Goal: Book appointment/travel/reservation

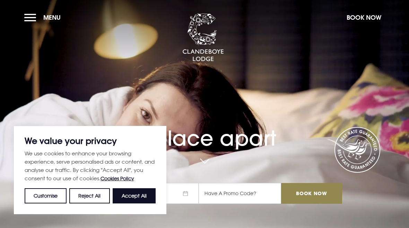
click at [145, 197] on button "Accept All" at bounding box center [134, 196] width 43 height 15
checkbox input "true"
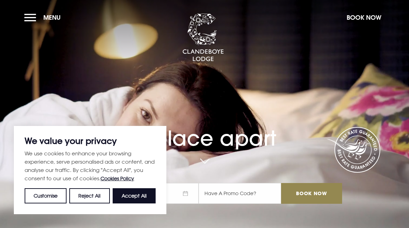
checkbox input "true"
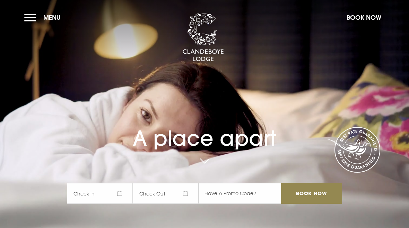
click at [36, 21] on button "Menu" at bounding box center [44, 17] width 40 height 15
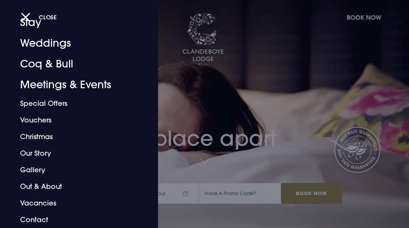
scroll to position [32, 0]
click at [65, 105] on link "Special Offers" at bounding box center [74, 103] width 109 height 17
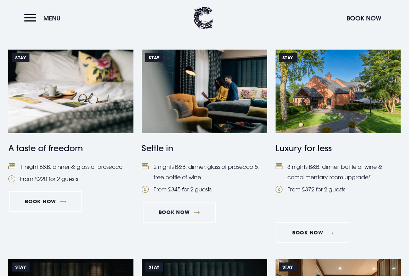
scroll to position [286, 0]
click at [62, 203] on link "Book Now" at bounding box center [45, 201] width 73 height 21
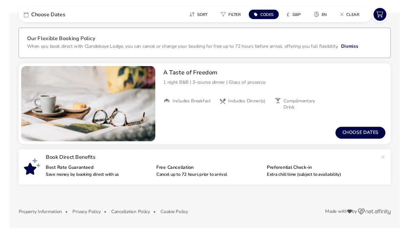
scroll to position [29, 0]
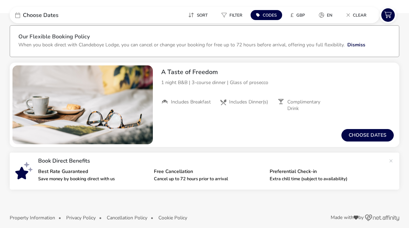
click at [372, 136] on button "Choose dates" at bounding box center [368, 135] width 52 height 12
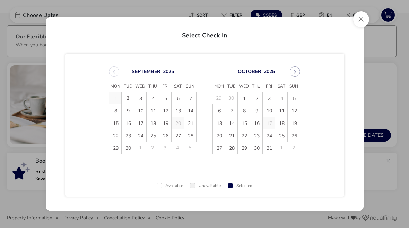
click at [296, 77] on button "Next Month" at bounding box center [295, 72] width 10 height 10
click at [283, 97] on span "1" at bounding box center [282, 99] width 12 height 12
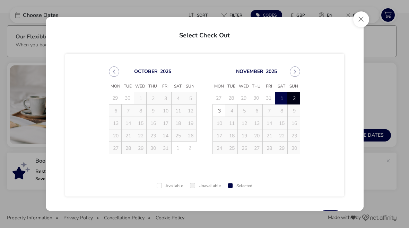
click at [297, 100] on span "2" at bounding box center [294, 99] width 12 height 12
click at [362, 25] on button "Close" at bounding box center [361, 19] width 16 height 16
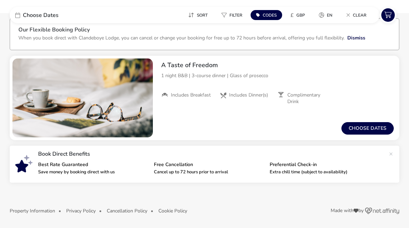
scroll to position [36, 0]
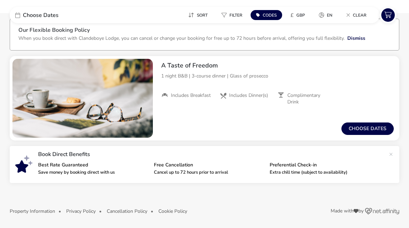
click at [373, 132] on button "Choose dates" at bounding box center [368, 129] width 52 height 12
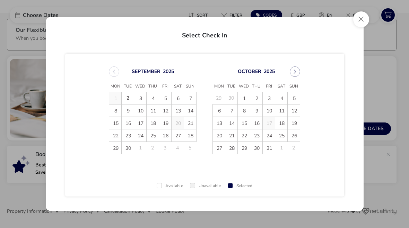
click at [299, 75] on button "Next Month" at bounding box center [295, 72] width 10 height 10
click at [282, 101] on span "1" at bounding box center [282, 99] width 12 height 12
click at [295, 98] on span "2" at bounding box center [294, 99] width 12 height 12
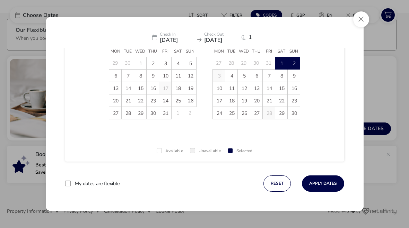
scroll to position [35, 0]
click at [330, 186] on button "Apply Dates" at bounding box center [323, 184] width 42 height 16
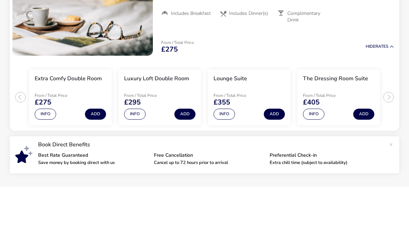
scroll to position [108, 0]
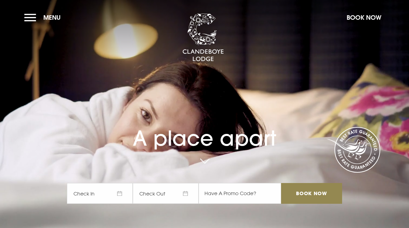
click at [26, 20] on button "Menu" at bounding box center [44, 17] width 40 height 15
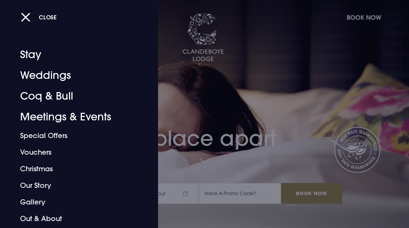
click at [66, 98] on link "Coq & Bull" at bounding box center [74, 96] width 109 height 21
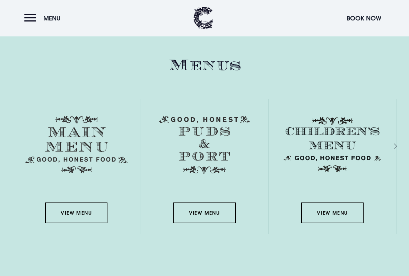
scroll to position [963, 0]
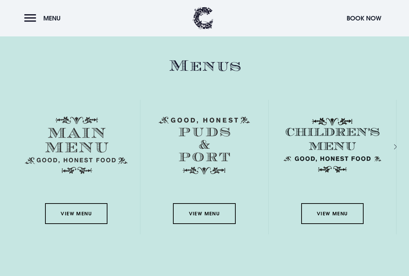
click at [96, 216] on link "View Menu" at bounding box center [76, 213] width 62 height 21
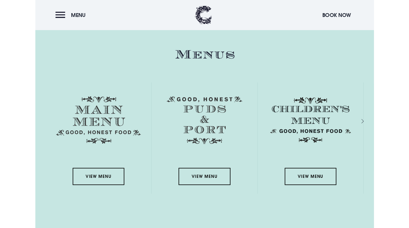
scroll to position [982, 0]
